Goal: Task Accomplishment & Management: Use online tool/utility

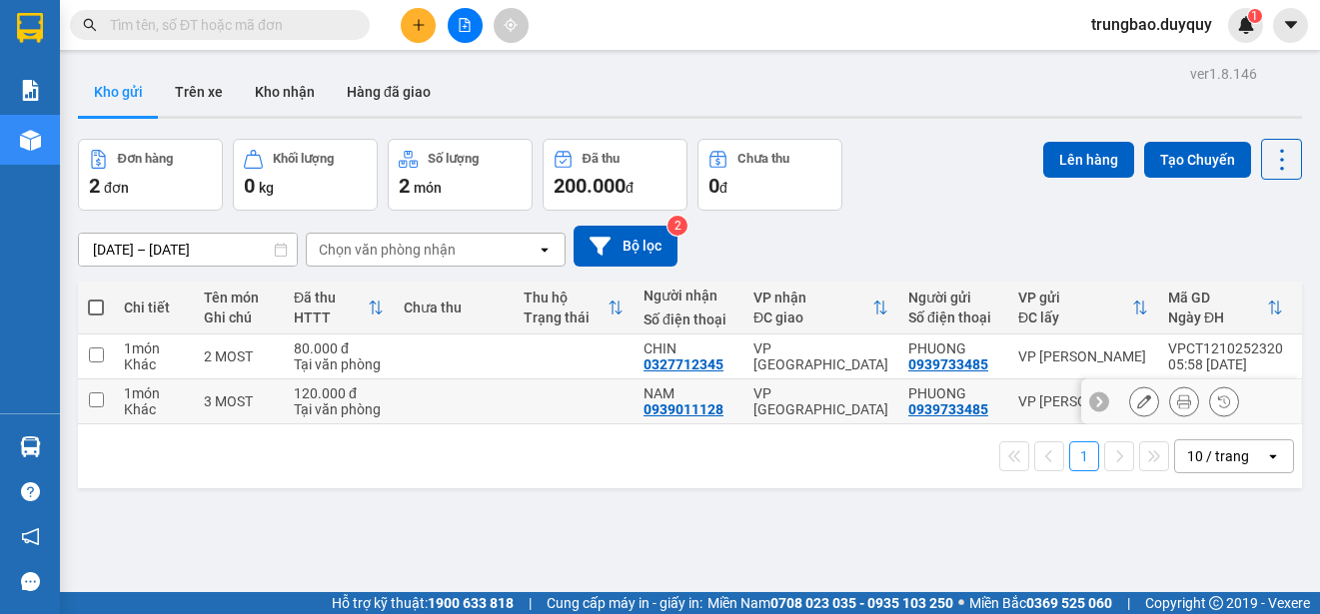
click at [98, 401] on input "checkbox" at bounding box center [96, 400] width 15 height 15
checkbox input "true"
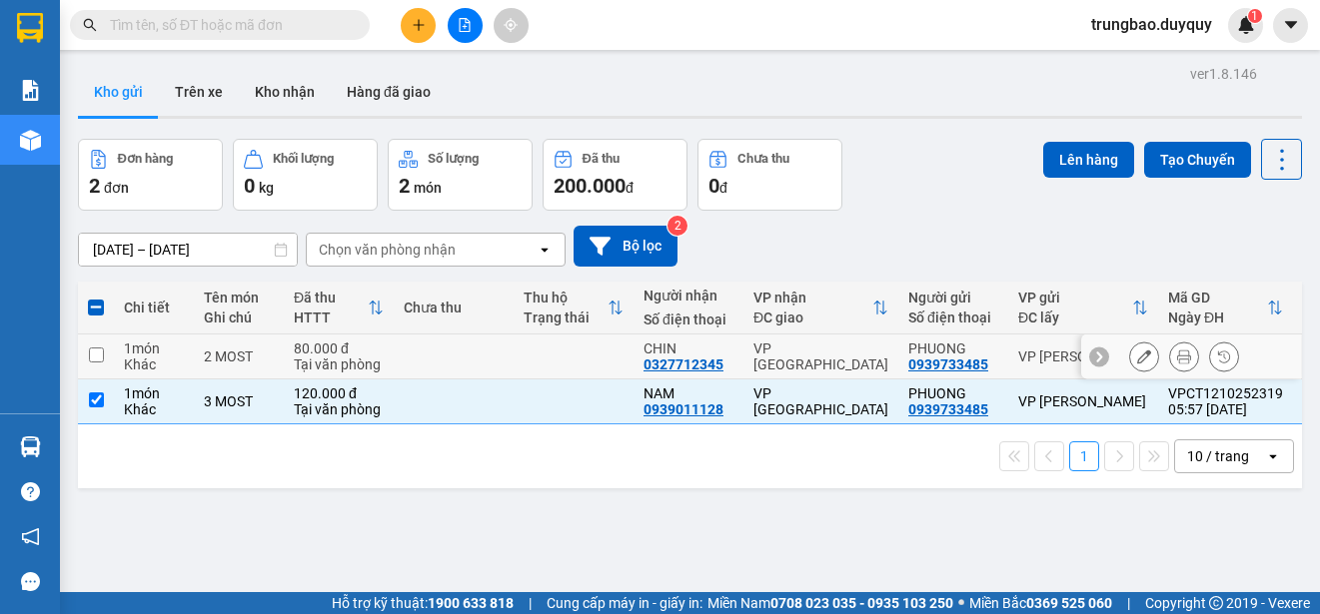
click at [97, 351] on input "checkbox" at bounding box center [96, 355] width 15 height 15
checkbox input "true"
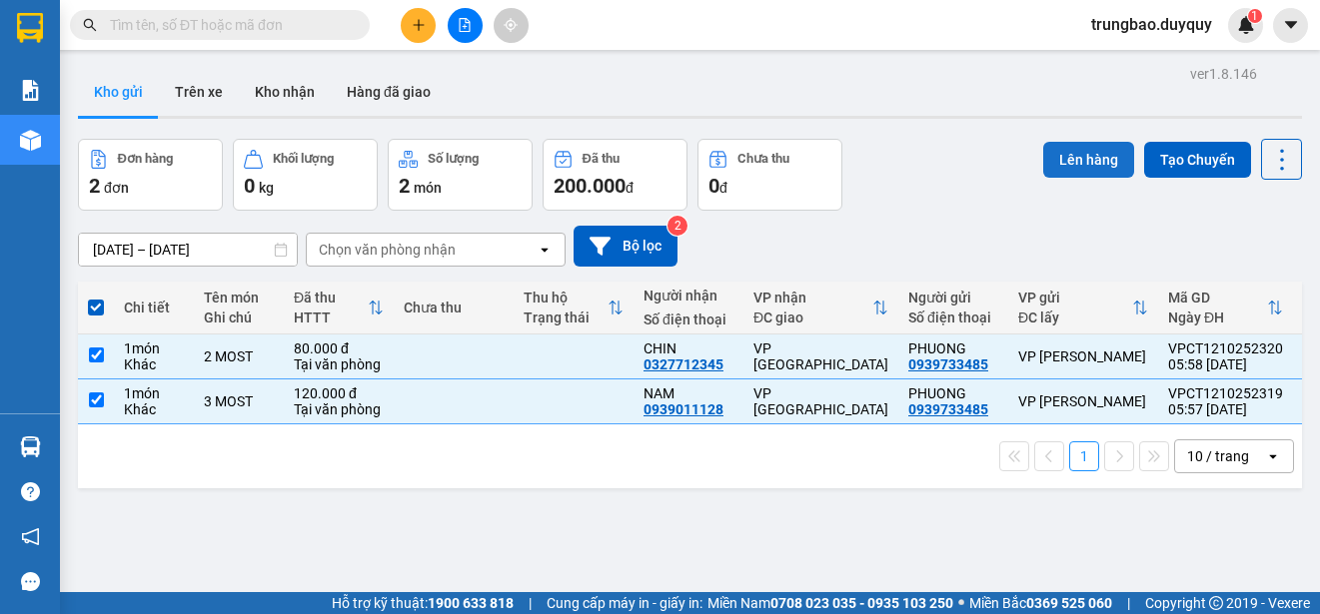
click at [1064, 159] on button "Lên hàng" at bounding box center [1088, 160] width 91 height 36
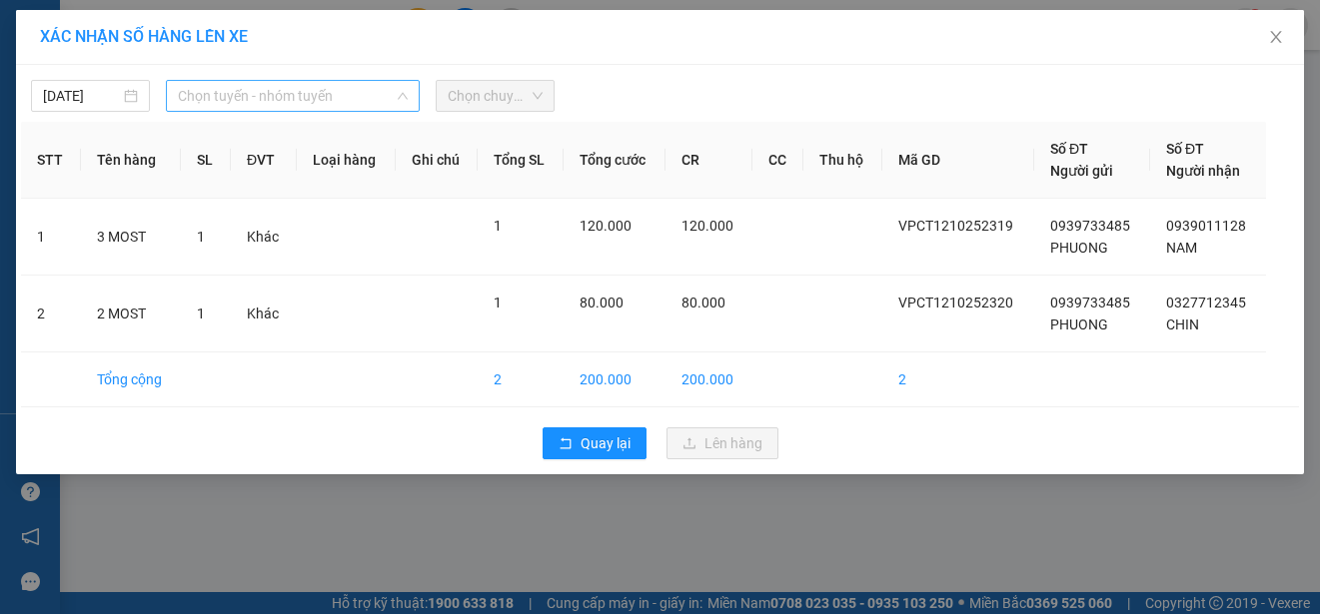
click at [319, 96] on span "Chọn tuyến - nhóm tuyến" at bounding box center [293, 96] width 230 height 30
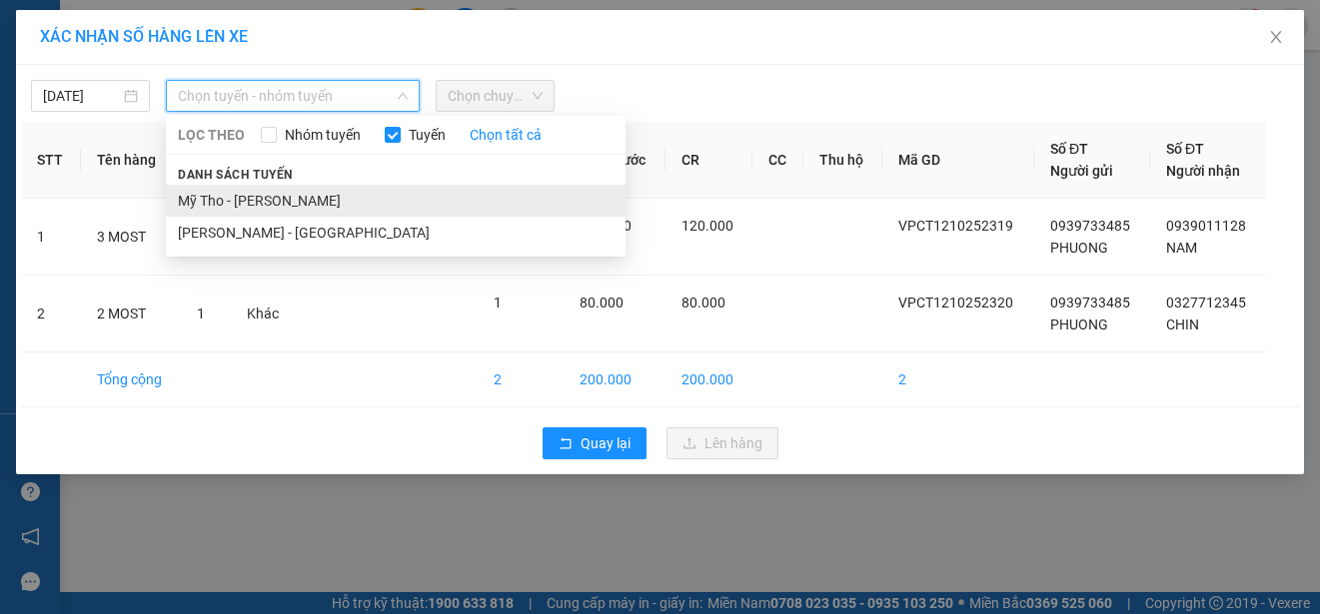
click at [325, 198] on li "Mỹ Tho - [PERSON_NAME]" at bounding box center [396, 201] width 460 height 32
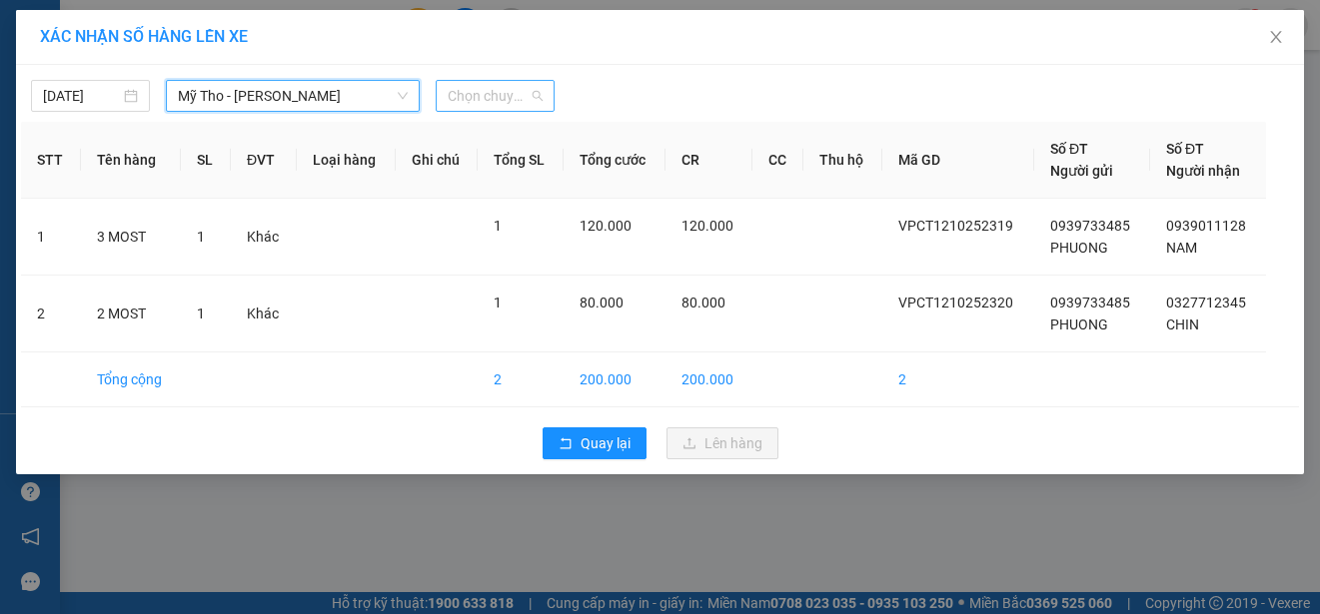
click at [505, 94] on span "Chọn chuyến" at bounding box center [495, 96] width 95 height 30
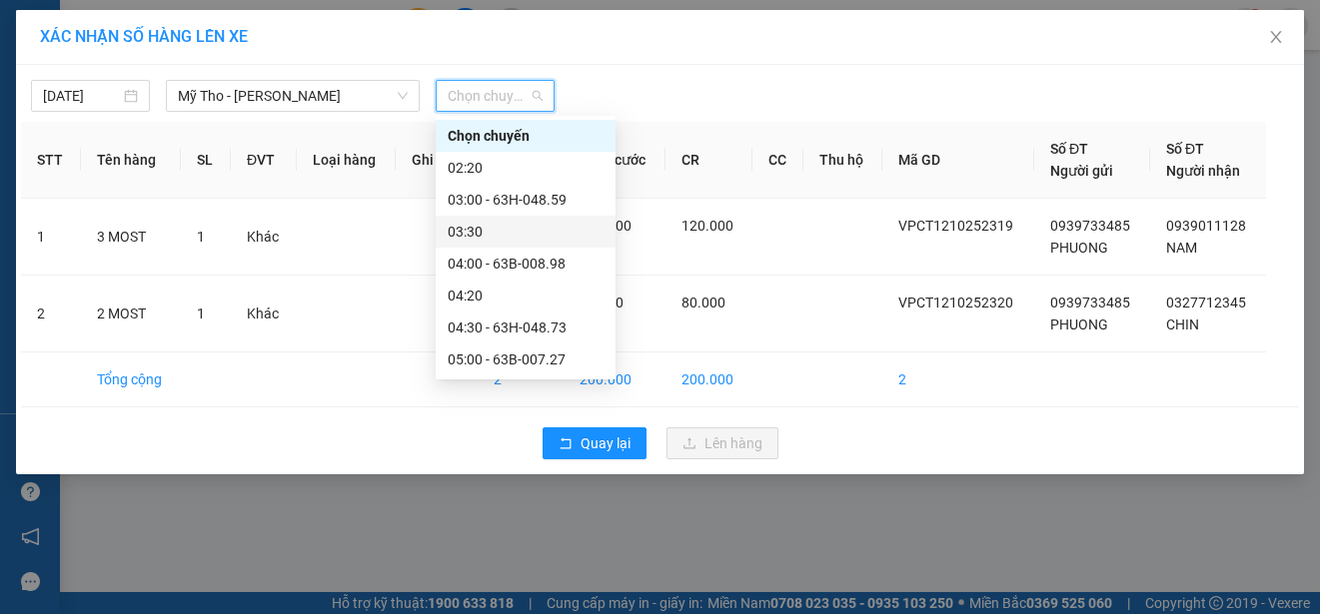
scroll to position [100, 0]
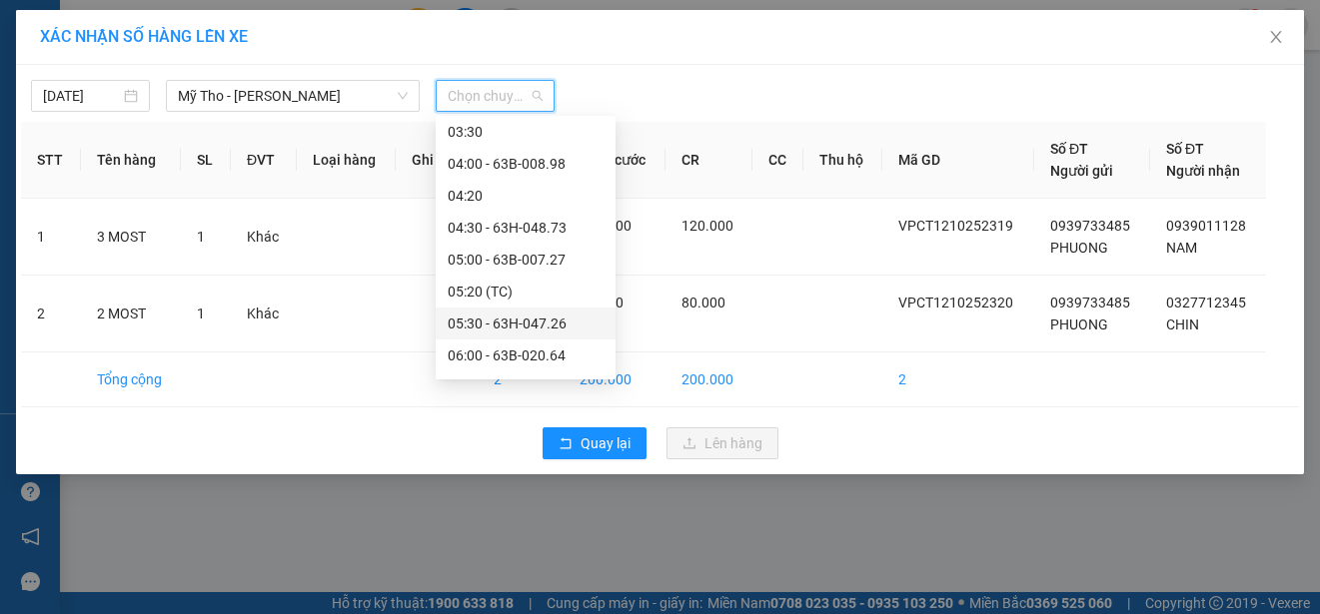
click at [561, 320] on div "05:30 - 63H-047.26" at bounding box center [526, 324] width 156 height 22
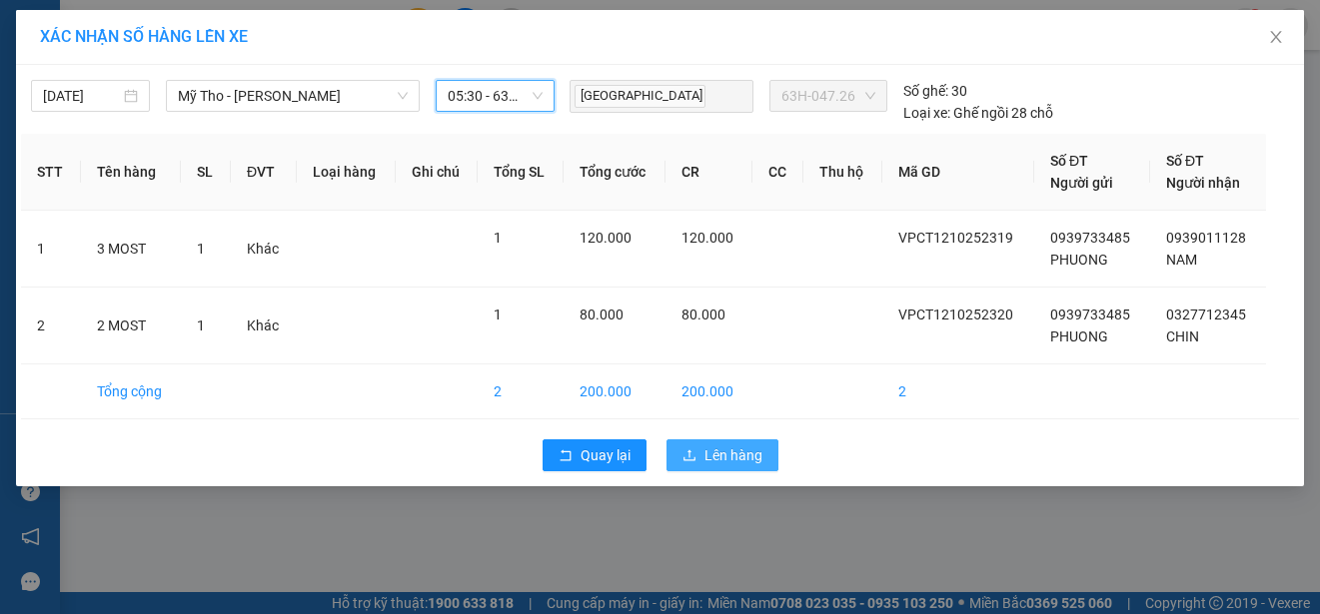
click at [730, 458] on span "Lên hàng" at bounding box center [733, 456] width 58 height 22
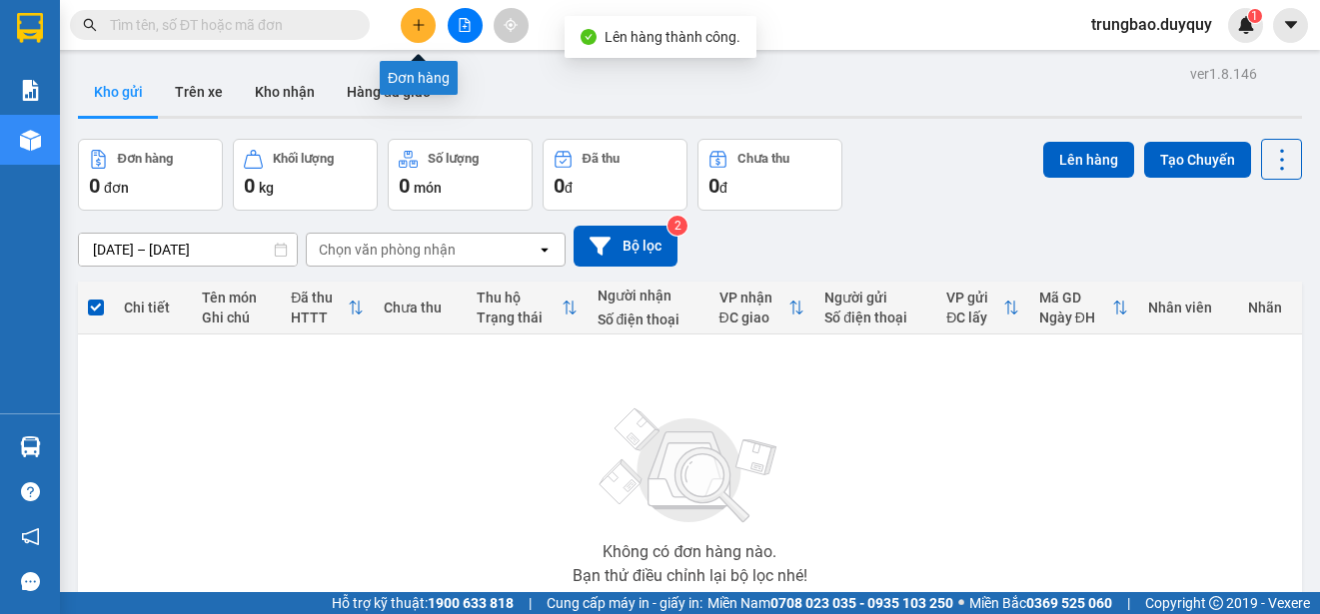
click at [416, 32] on button at bounding box center [418, 25] width 35 height 35
